Goal: Find specific page/section: Find specific page/section

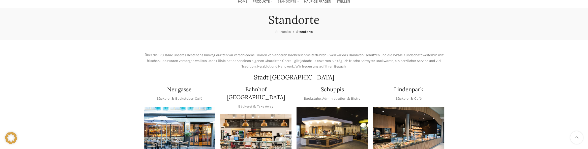
scroll to position [43, 0]
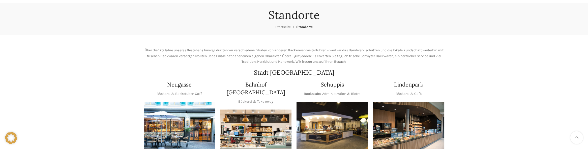
click at [395, 129] on img "1 / 1" at bounding box center [408, 126] width 71 height 48
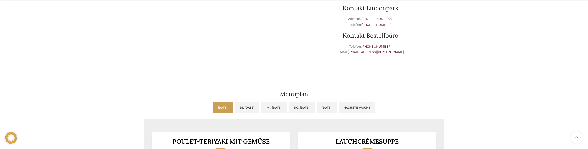
scroll to position [216, 0]
click at [244, 107] on link "Di, 14.10.2025" at bounding box center [247, 107] width 25 height 11
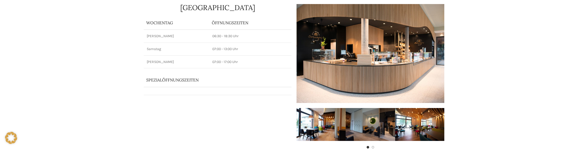
scroll to position [0, 0]
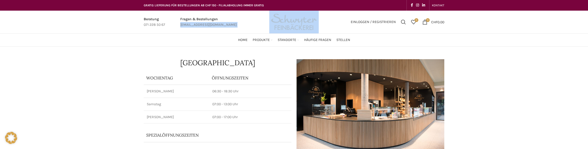
drag, startPoint x: 280, startPoint y: 22, endPoint x: 257, endPoint y: 17, distance: 23.4
click at [257, 17] on div "Beratung 071 228 50 67 Fragen & Bestellungen bestellungen@schwyter.com Einlogge…" at bounding box center [294, 22] width 301 height 23
click at [341, 31] on div "Einloggen / Registrieren Suchen 0 Wunschliste 0 items CHF 0.00" at bounding box center [384, 22] width 126 height 23
